Goal: Find specific page/section: Find specific page/section

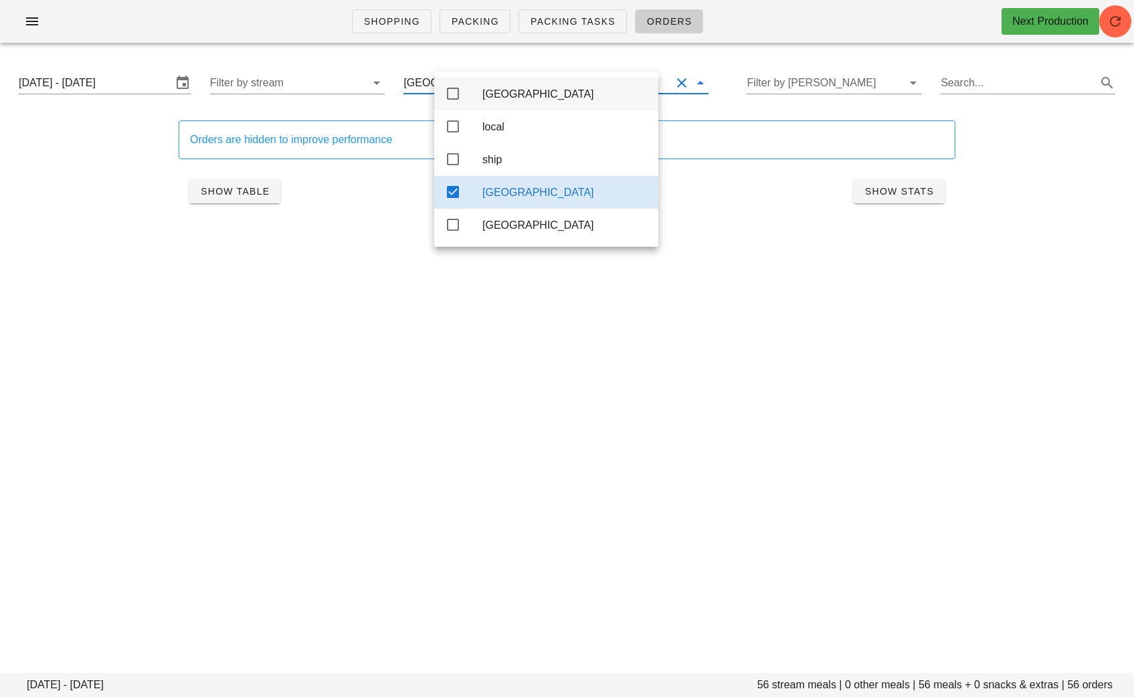
click at [519, 94] on div "[GEOGRAPHIC_DATA]" at bounding box center [564, 94] width 165 height 13
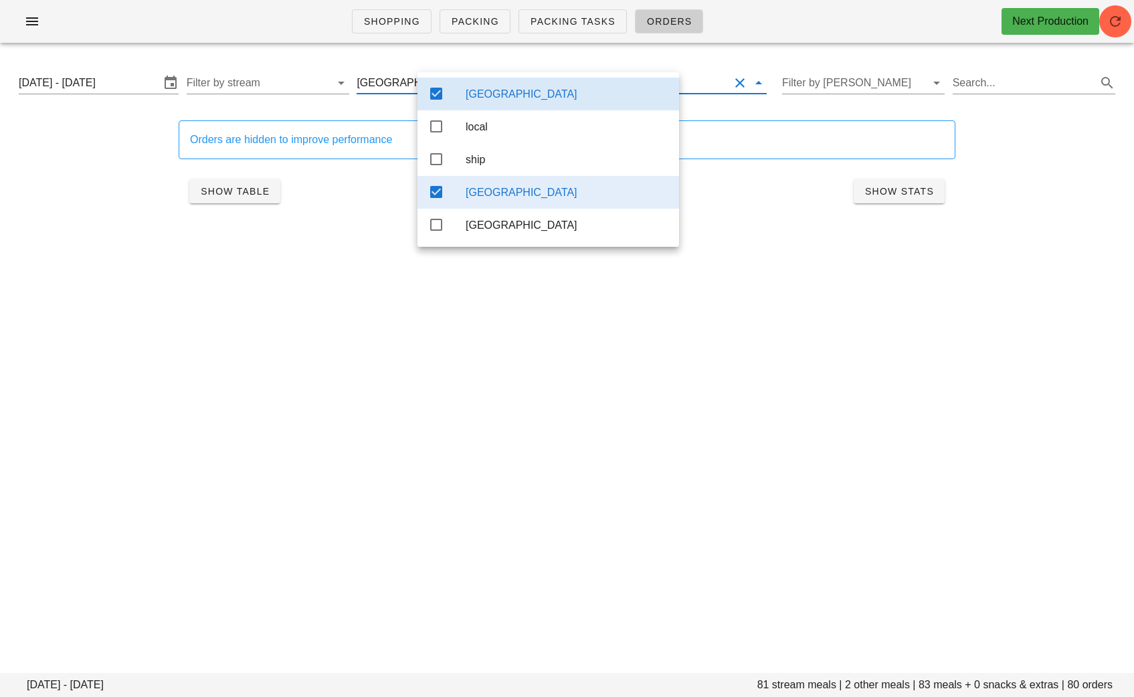
click at [514, 205] on div "[GEOGRAPHIC_DATA]" at bounding box center [567, 192] width 203 height 29
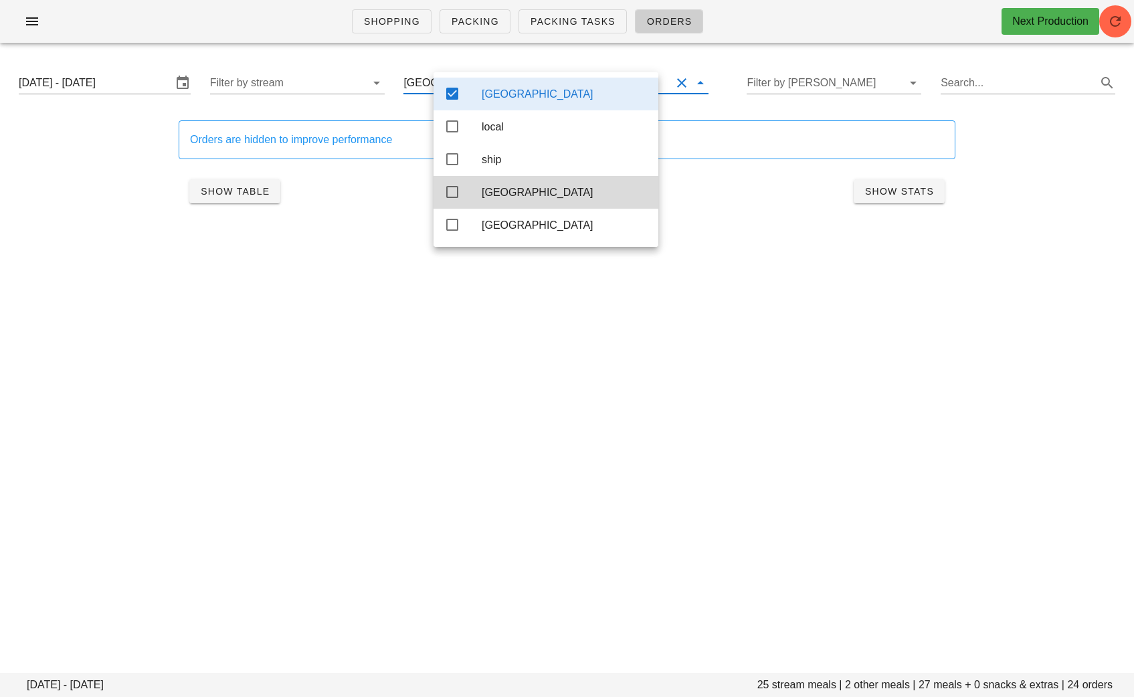
click at [472, 467] on div "Shopping Packing Packing Tasks Orders Next Production [DATE] - [DATE] stream me…" at bounding box center [567, 348] width 1134 height 697
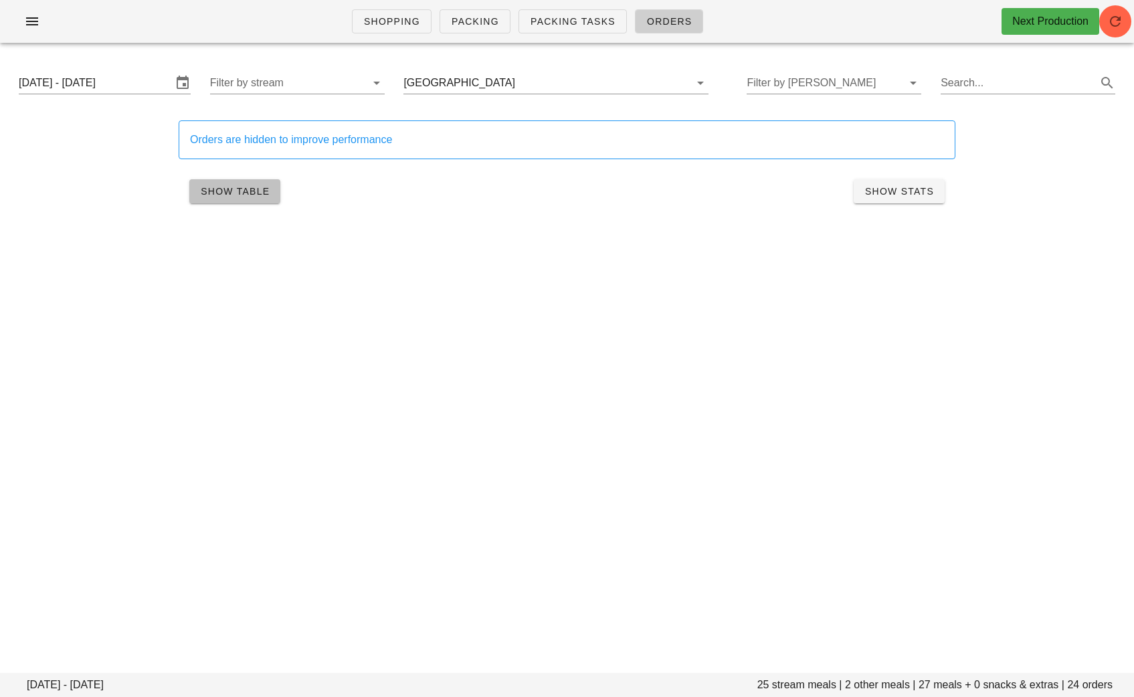
click at [248, 197] on span "Show Table" at bounding box center [235, 191] width 70 height 11
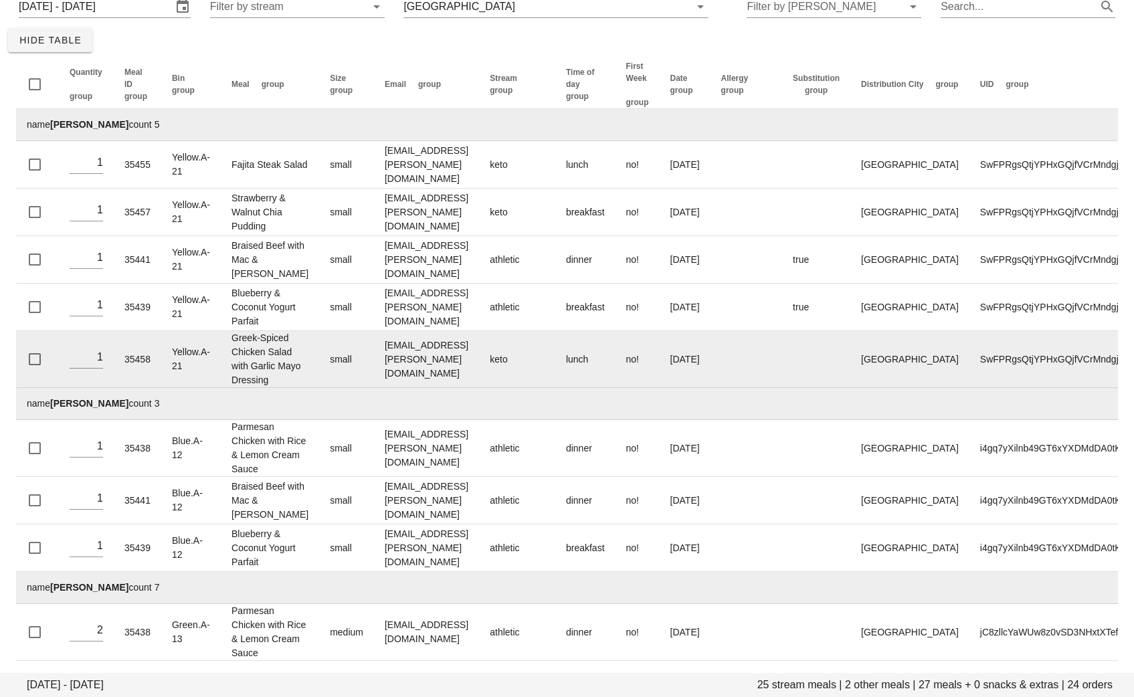
scroll to position [245, 0]
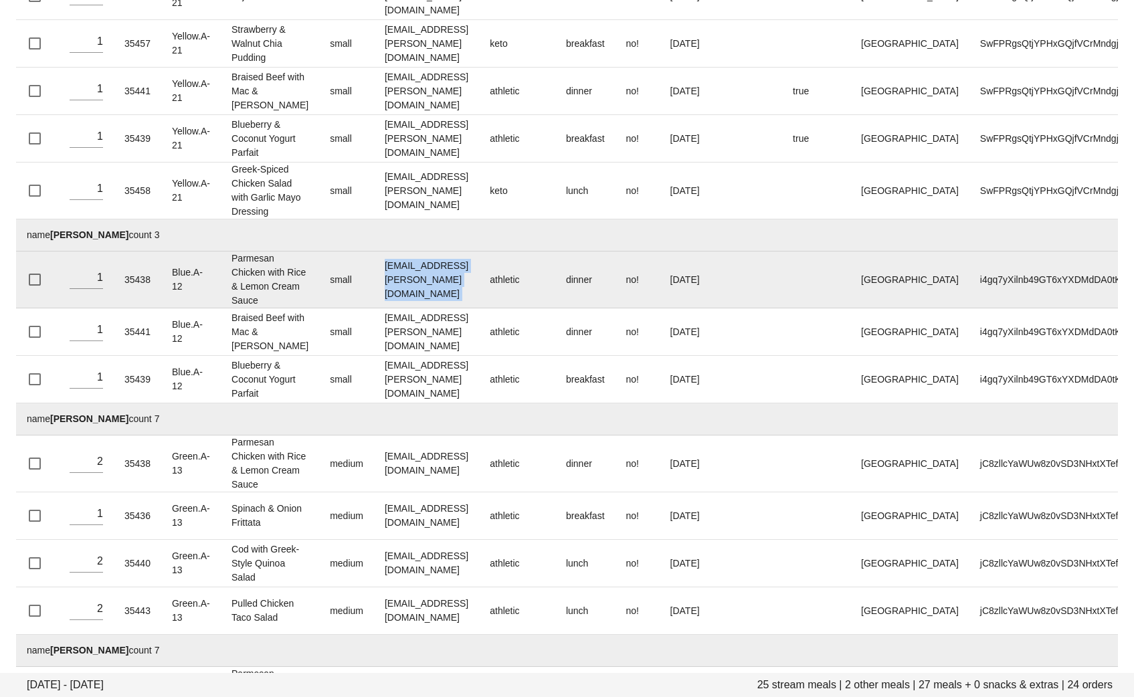
drag, startPoint x: 492, startPoint y: 337, endPoint x: 361, endPoint y: 341, distance: 130.5
click at [361, 308] on tr "1 35438 Blue.A-12 Parmesan Chicken with Rice & Lemon Cream Sauce small [EMAIL_A…" at bounding box center [584, 280] width 1137 height 57
copy td "[EMAIL_ADDRESS][PERSON_NAME][DOMAIN_NAME]"
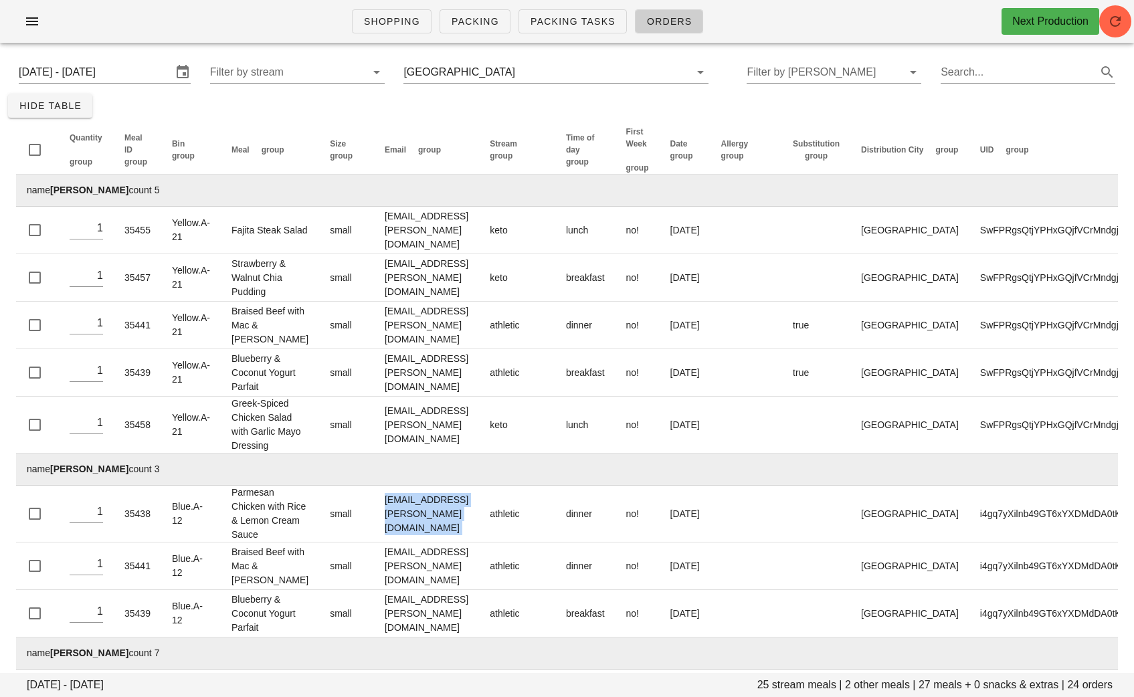
scroll to position [0, 0]
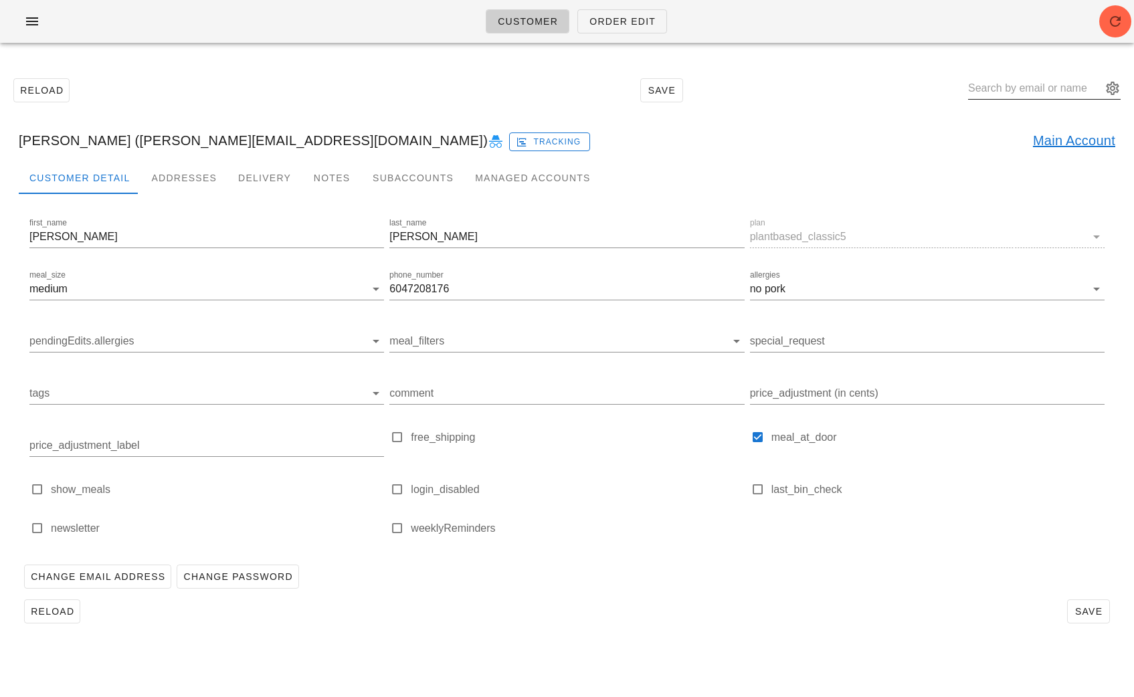
click at [1016, 86] on input "text" at bounding box center [1035, 88] width 134 height 21
type input "maha sh"
click at [1085, 134] on div "[PERSON_NAME]" at bounding box center [1122, 134] width 236 height 13
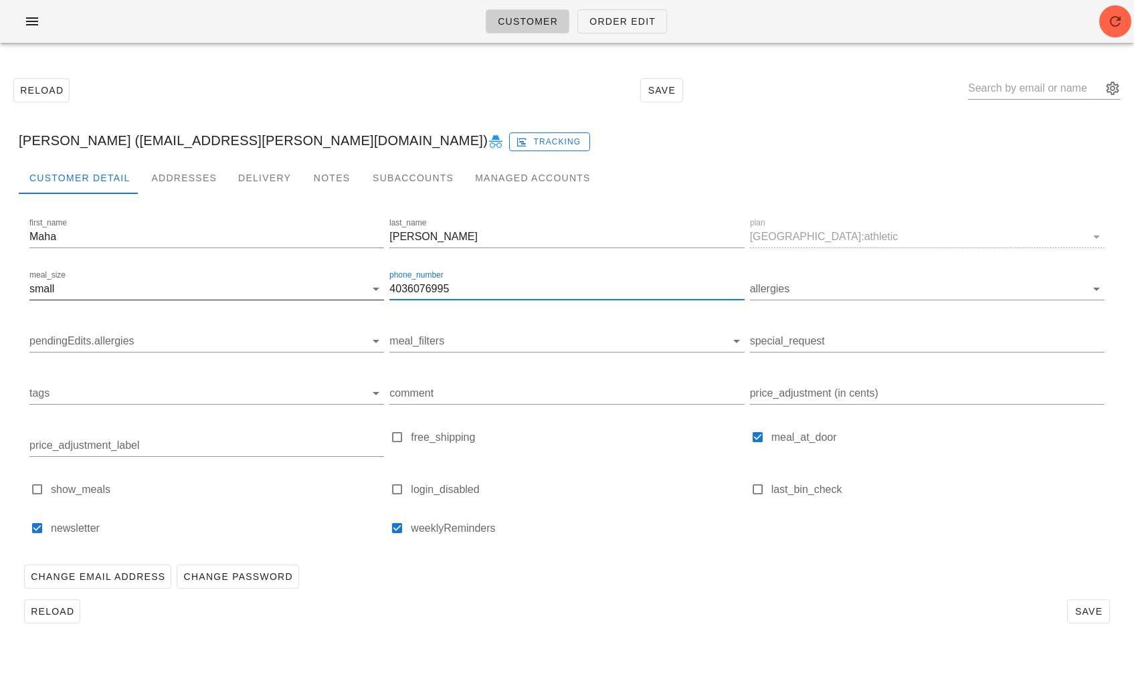
drag, startPoint x: 470, startPoint y: 287, endPoint x: 381, endPoint y: 287, distance: 89.7
click at [381, 287] on div "first_name Maha last_name Shouman plan Calgary:athletic meal_size small phone_n…" at bounding box center [567, 382] width 1081 height 339
click at [183, 171] on div "Addresses" at bounding box center [184, 178] width 87 height 32
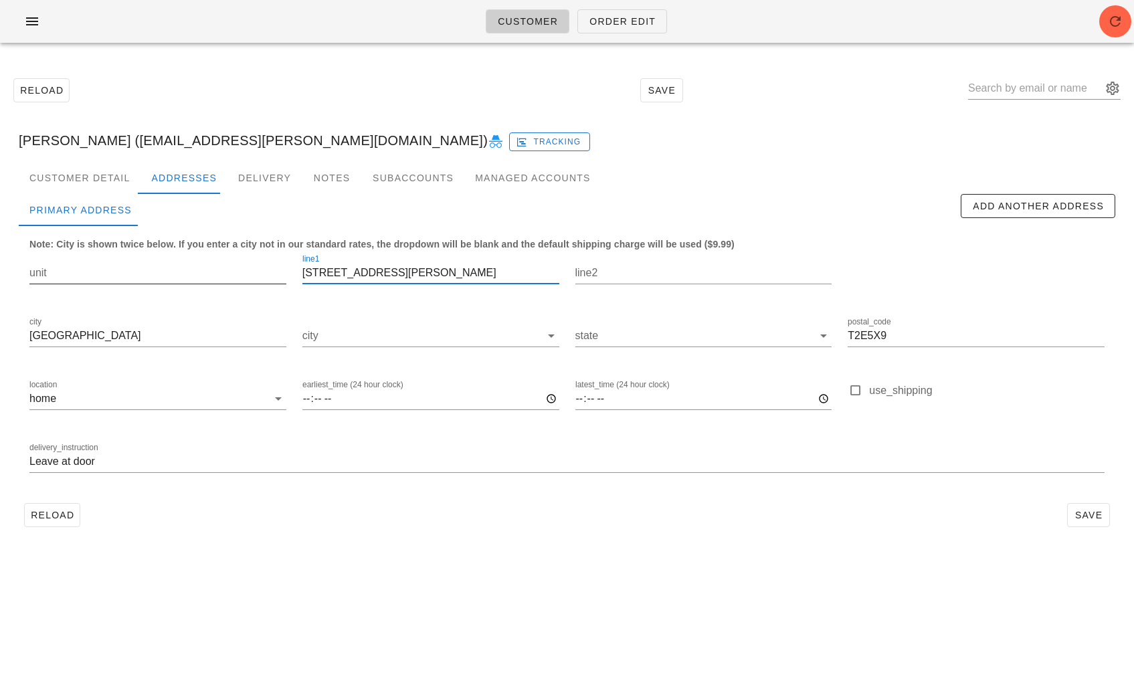
drag, startPoint x: 413, startPoint y: 271, endPoint x: 278, endPoint y: 271, distance: 134.5
click at [279, 271] on div "unit line1 515 Murray place NE line2 city Calgary city state postal_code T2E5X9…" at bounding box center [566, 370] width 1091 height 252
drag, startPoint x: 913, startPoint y: 338, endPoint x: 778, endPoint y: 338, distance: 134.5
click at [778, 338] on div "unit line1 515 Murray place NE line2 city Calgary city state postal_code T2E5X9…" at bounding box center [566, 370] width 1091 height 252
click at [1020, 87] on input "text" at bounding box center [1035, 88] width 134 height 21
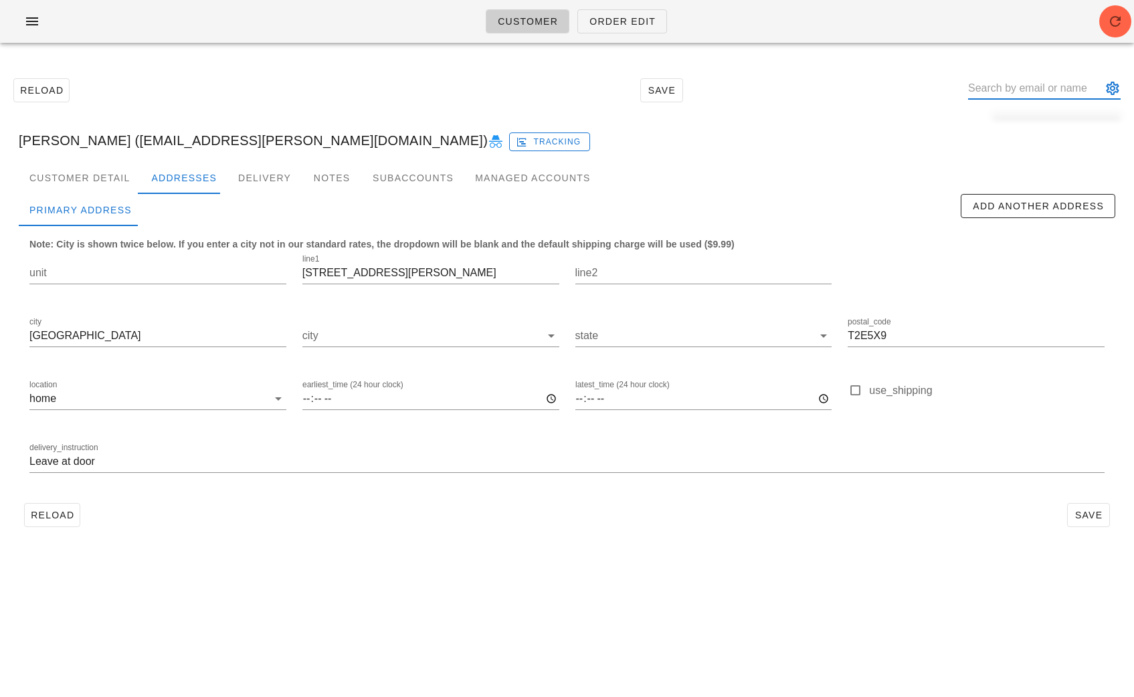
paste input "sargamyagnik@gmail.com"
click at [1117, 85] on button "appended action" at bounding box center [1113, 88] width 16 height 16
type input "sargamyagnik@gmail.com"
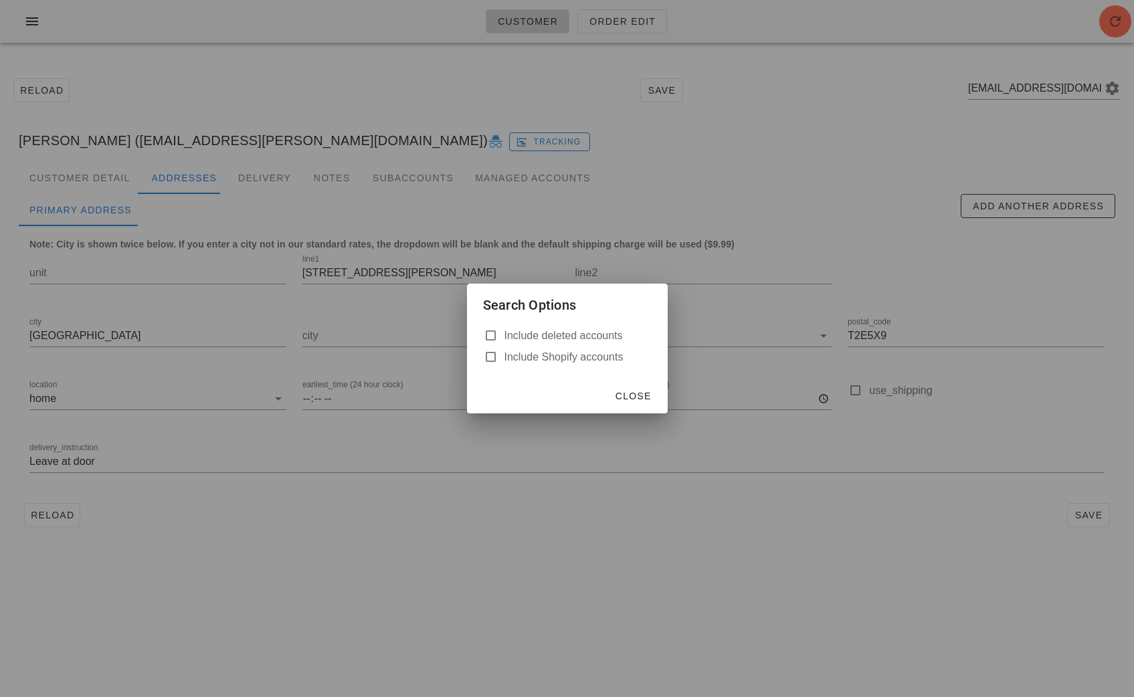
click at [594, 334] on label "Include deleted accounts" at bounding box center [578, 335] width 147 height 13
checkbox input "true"
click at [642, 398] on span "Close" at bounding box center [633, 396] width 37 height 11
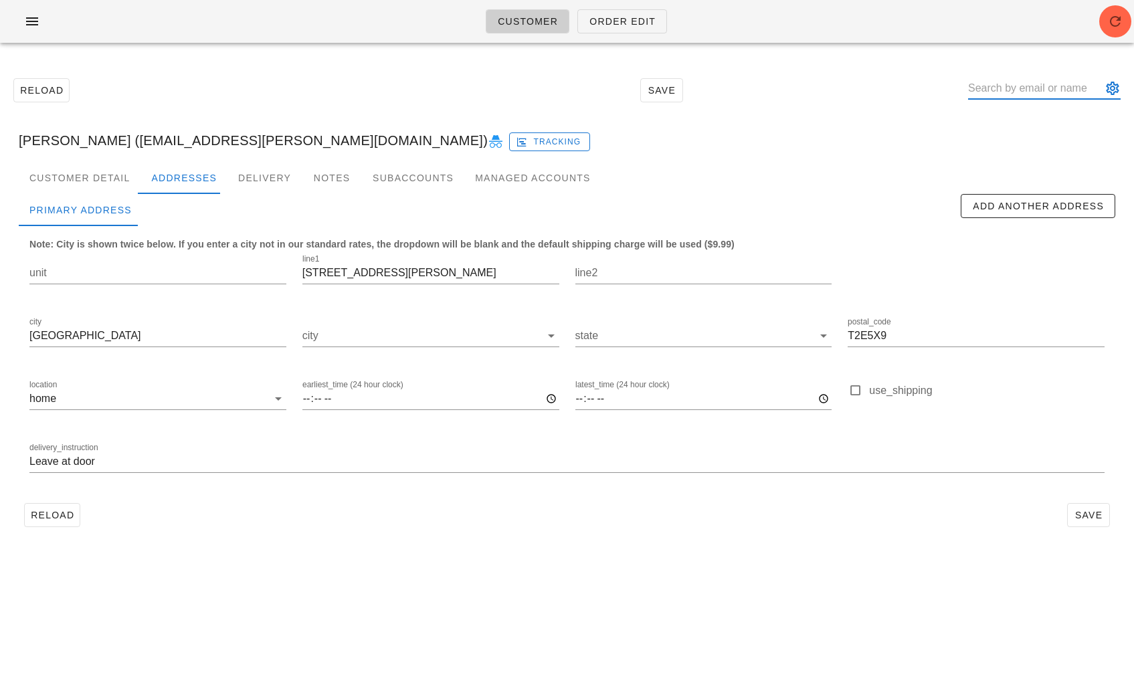
paste input "sargamyagnik@gmail.com"
type input "sargamyagnik"
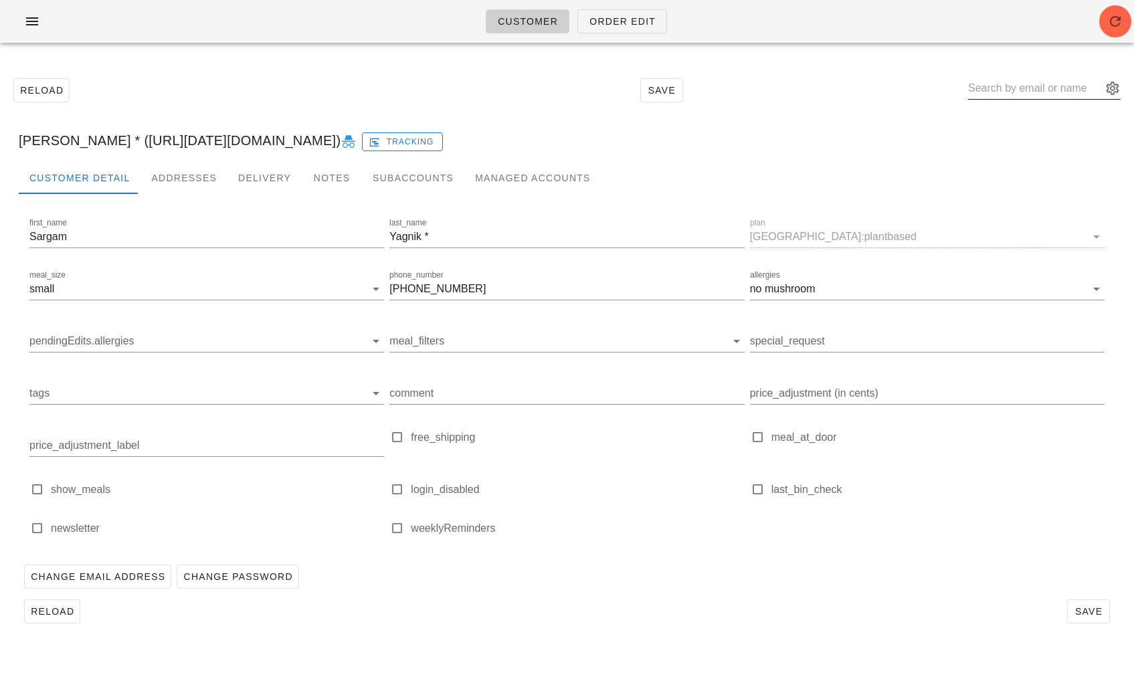
click at [1018, 84] on input "text" at bounding box center [1035, 88] width 134 height 21
paste input "jace.nguyen24@outlook.com"
type input "jace.nguyen24"
click at [1057, 87] on input "jace.nguyen24" at bounding box center [1035, 88] width 134 height 21
click at [1055, 115] on div "Reload Save jace.nguyen24" at bounding box center [567, 91] width 1118 height 58
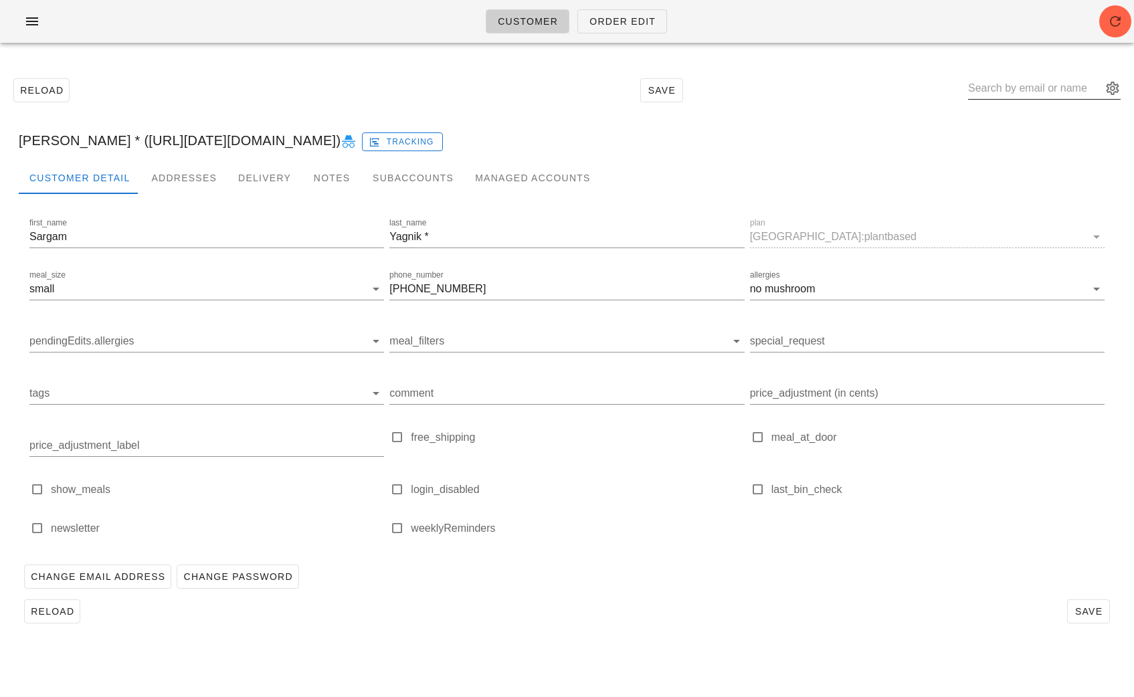
click at [1067, 96] on input "text" at bounding box center [1035, 88] width 134 height 21
click at [1107, 88] on button "appended action" at bounding box center [1113, 88] width 16 height 16
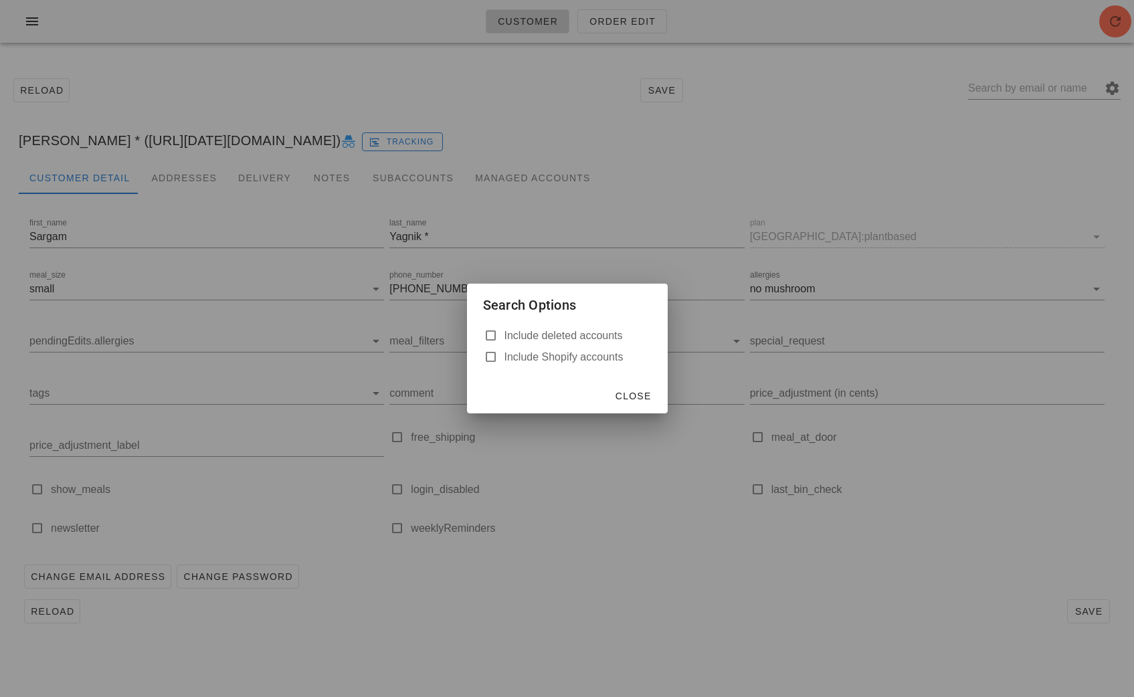
click at [569, 337] on label "Include deleted accounts" at bounding box center [578, 335] width 147 height 13
checkbox input "true"
click at [645, 399] on span "Close" at bounding box center [633, 396] width 37 height 11
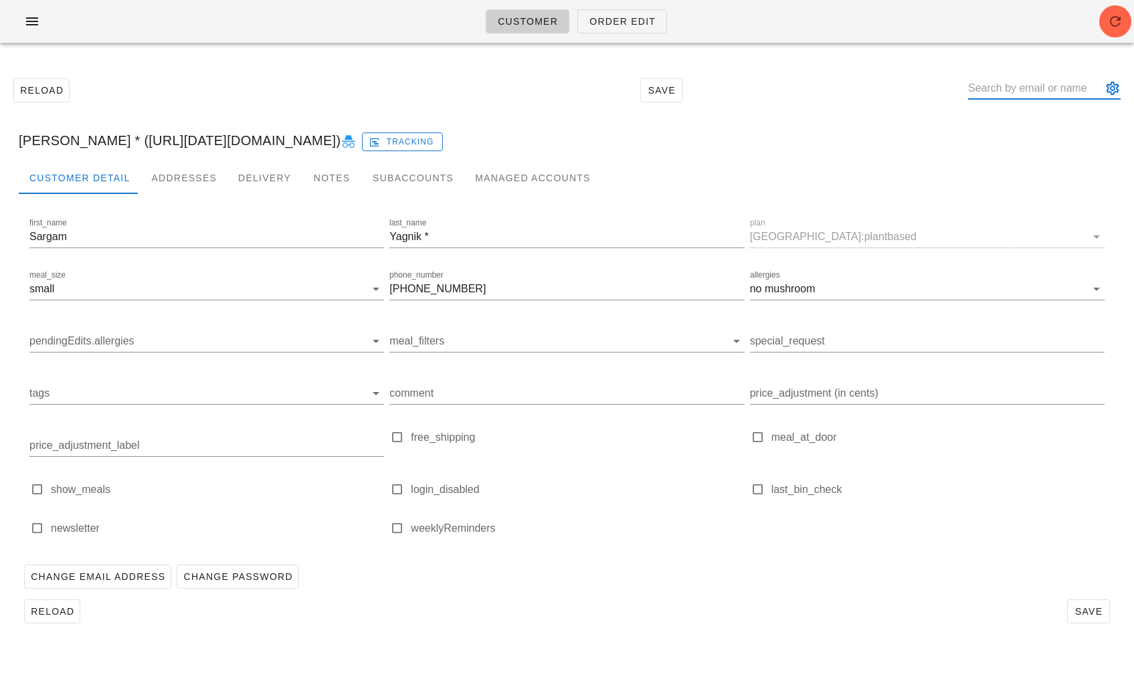
paste input "jace.nguyen24@outlook.com"
type input "jace.nguyen24"
